Goal: Find specific page/section: Find specific page/section

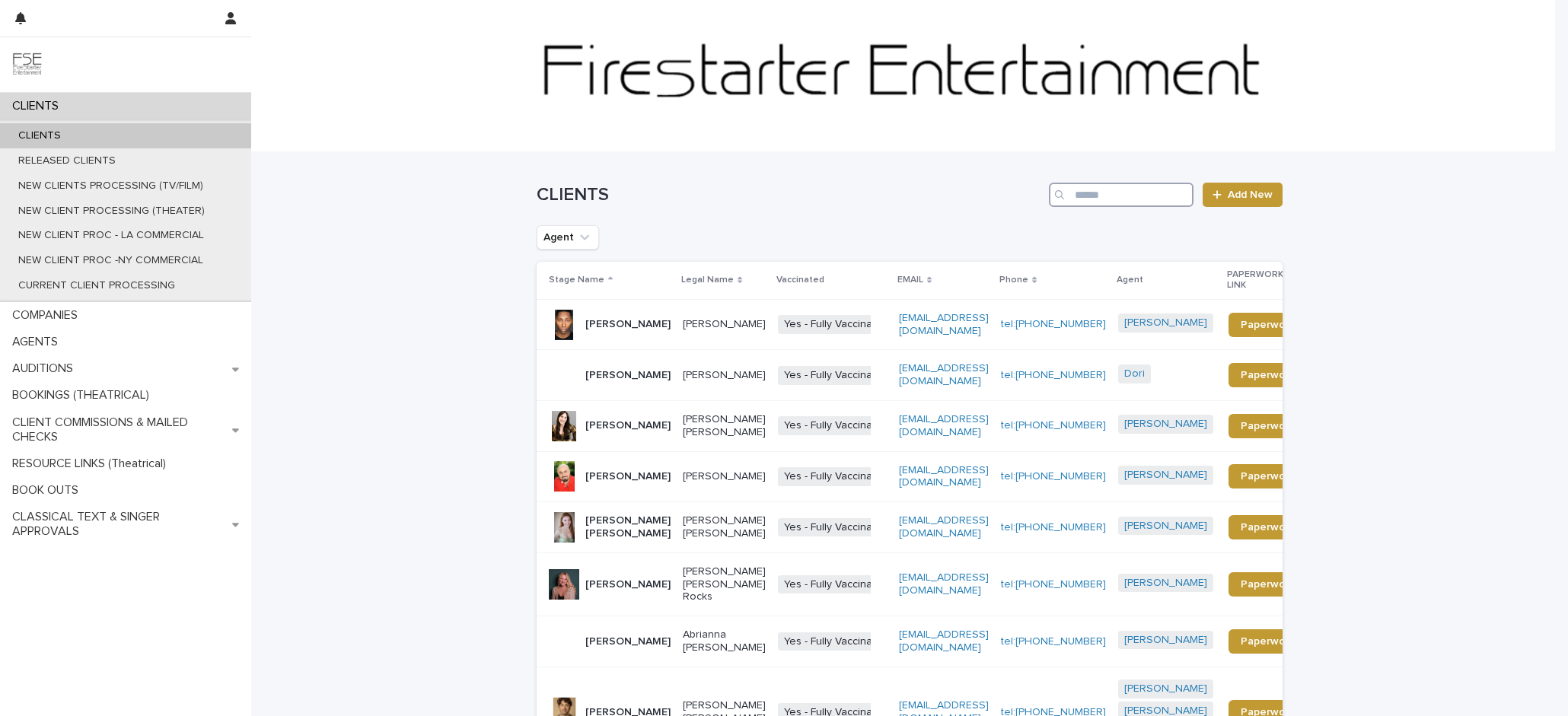
click at [1152, 201] on input "Search" at bounding box center [1121, 195] width 145 height 25
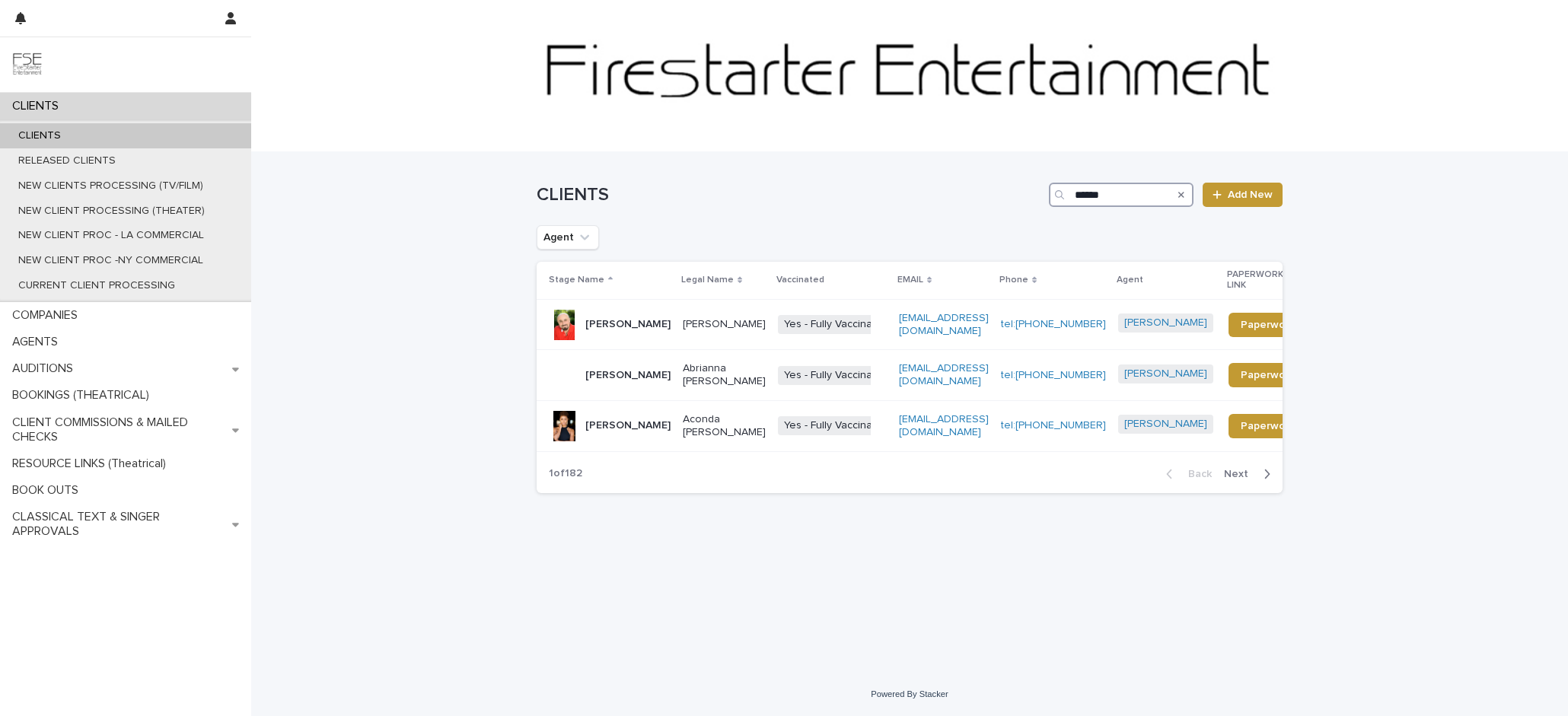
type input "******"
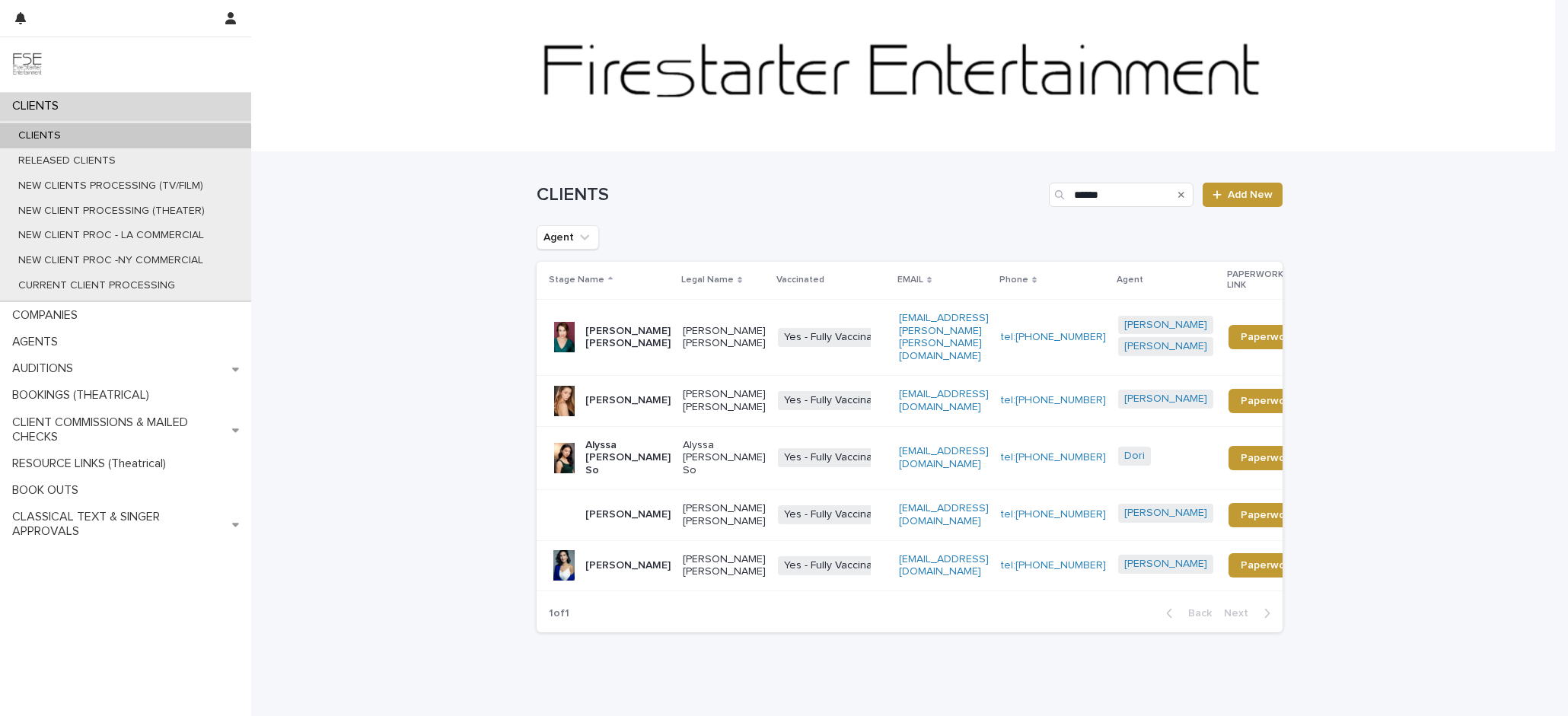
click at [682, 343] on p "[PERSON_NAME] [PERSON_NAME]" at bounding box center [724, 338] width 83 height 26
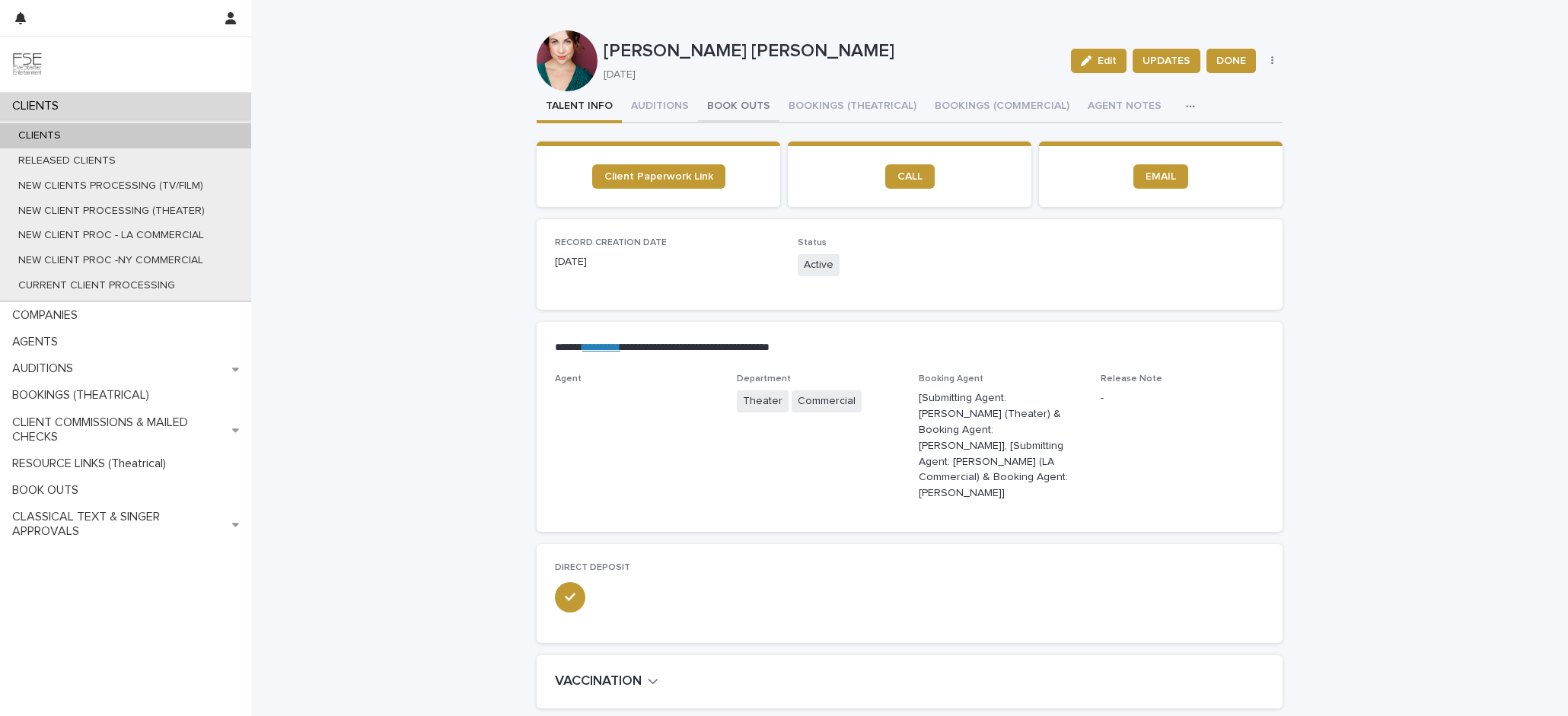
click at [734, 102] on button "BOOK OUTS" at bounding box center [739, 107] width 81 height 32
